Goal: Task Accomplishment & Management: Complete application form

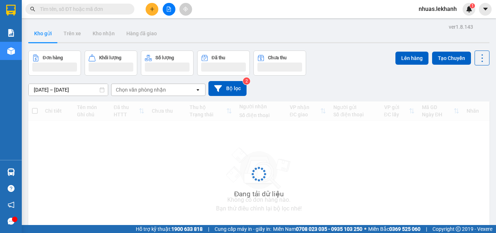
click at [85, 5] on input "text" at bounding box center [83, 9] width 86 height 8
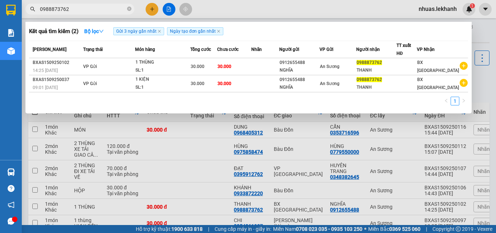
type input "0988873762"
click at [276, 27] on div "Kết quả tìm kiếm ( 2 ) Bộ lọc Gửi 3 ngày gần nhất Ngày tạo đơn gần nhất" at bounding box center [248, 31] width 439 height 12
click at [277, 26] on div "Kết quả tìm kiếm ( 2 ) Bộ lọc Gửi 3 ngày gần nhất Ngày tạo đơn gần nhất" at bounding box center [248, 31] width 439 height 12
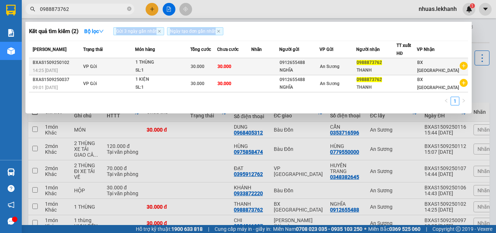
click at [277, 64] on td at bounding box center [265, 66] width 28 height 17
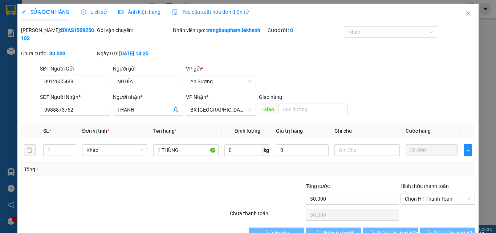
type input "0912655488"
type input "NGHĨA"
type input "0988873762"
type input "THANH"
type input "30.000"
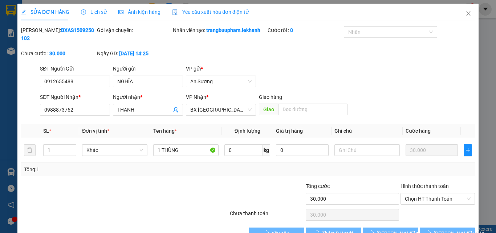
type input "30.000"
